Goal: Information Seeking & Learning: Understand process/instructions

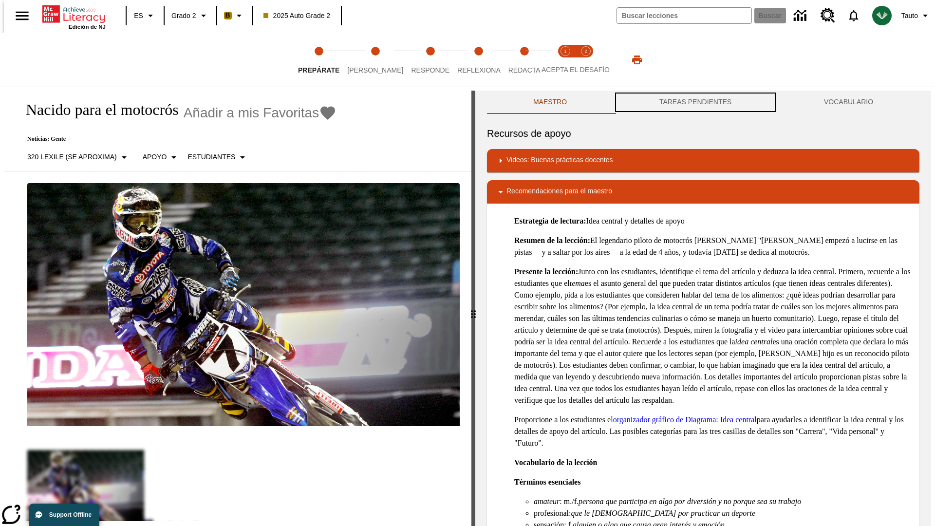
click at [695, 102] on button "TAREAS PENDIENTES" at bounding box center [695, 102] width 165 height 23
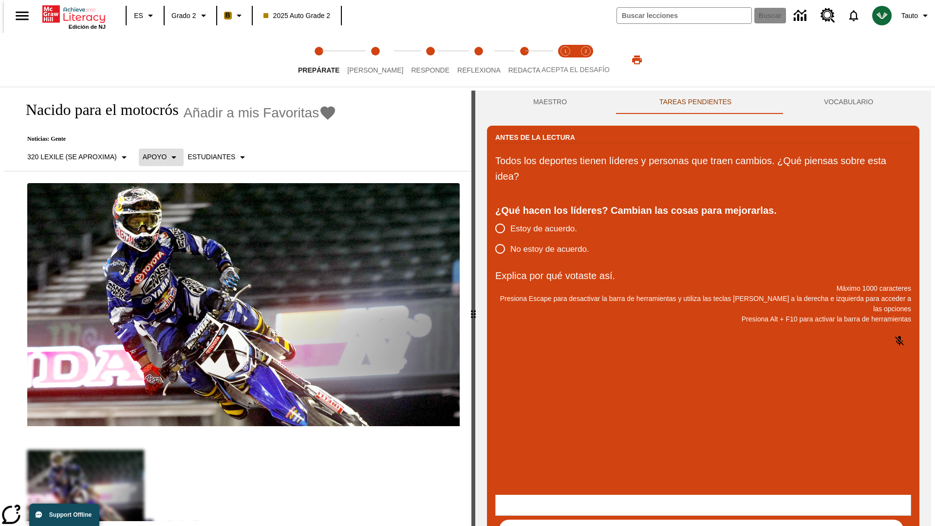
click at [156, 157] on p "Apoyo" at bounding box center [155, 157] width 24 height 10
click at [171, 214] on p "Apoyo" at bounding box center [170, 214] width 57 height 10
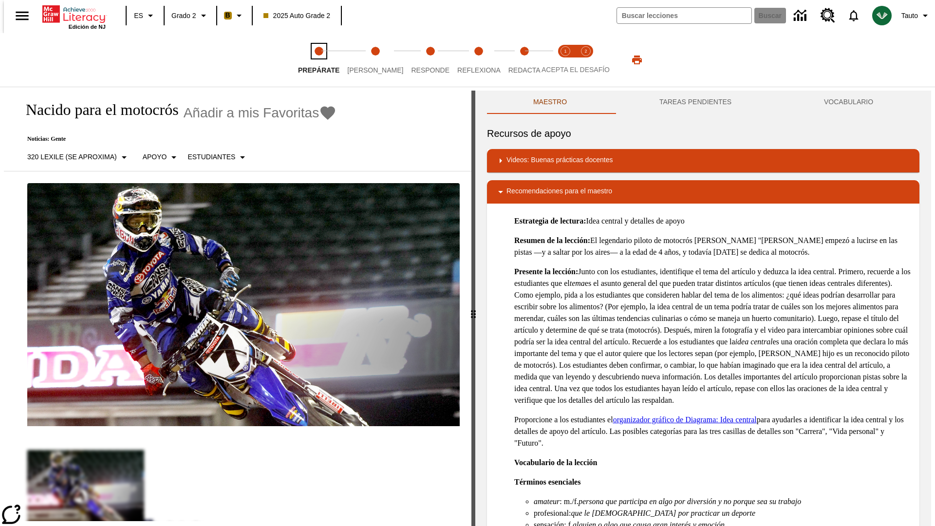
click at [318, 60] on span "Prepárate" at bounding box center [318, 66] width 41 height 18
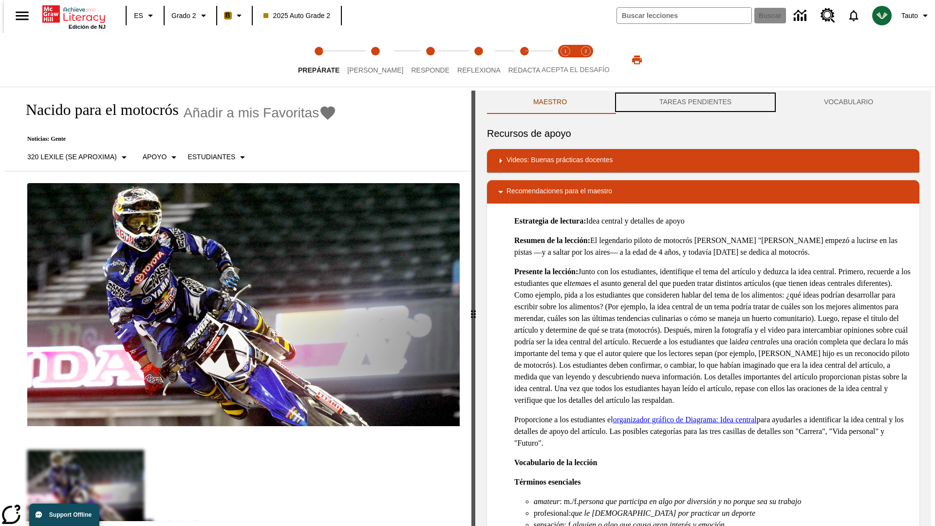
click at [695, 102] on button "TAREAS PENDIENTES" at bounding box center [695, 102] width 165 height 23
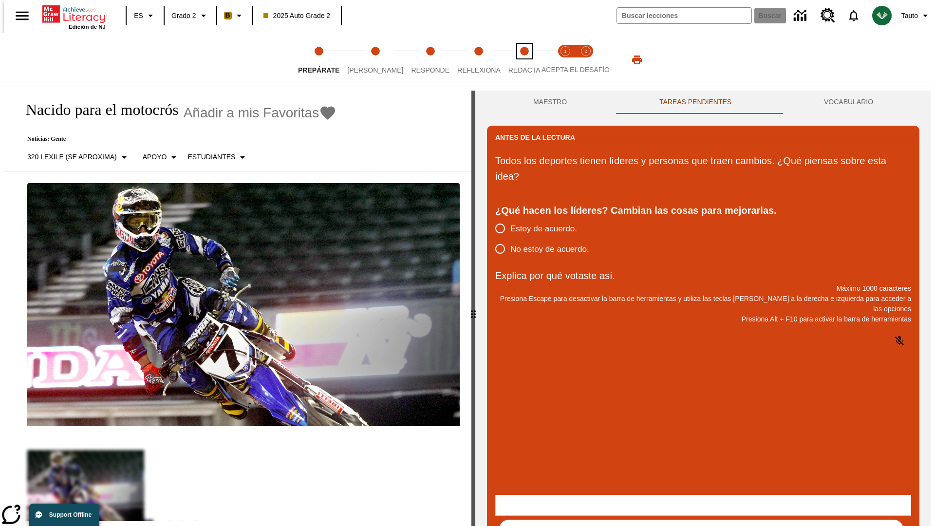
click at [514, 60] on span "Redacta" at bounding box center [524, 66] width 32 height 18
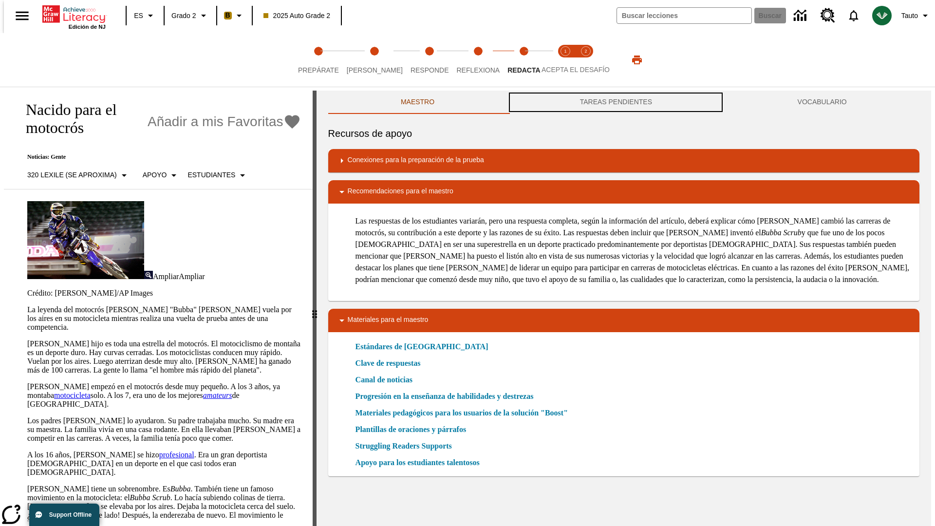
scroll to position [0, 0]
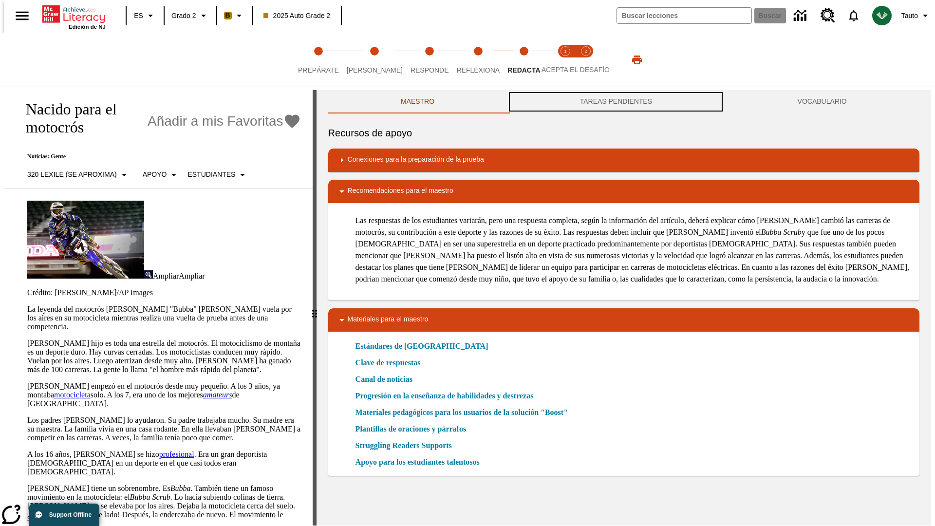
click at [616, 102] on button "TAREAS PENDIENTES" at bounding box center [616, 101] width 218 height 23
